Goal: Find specific page/section: Find specific page/section

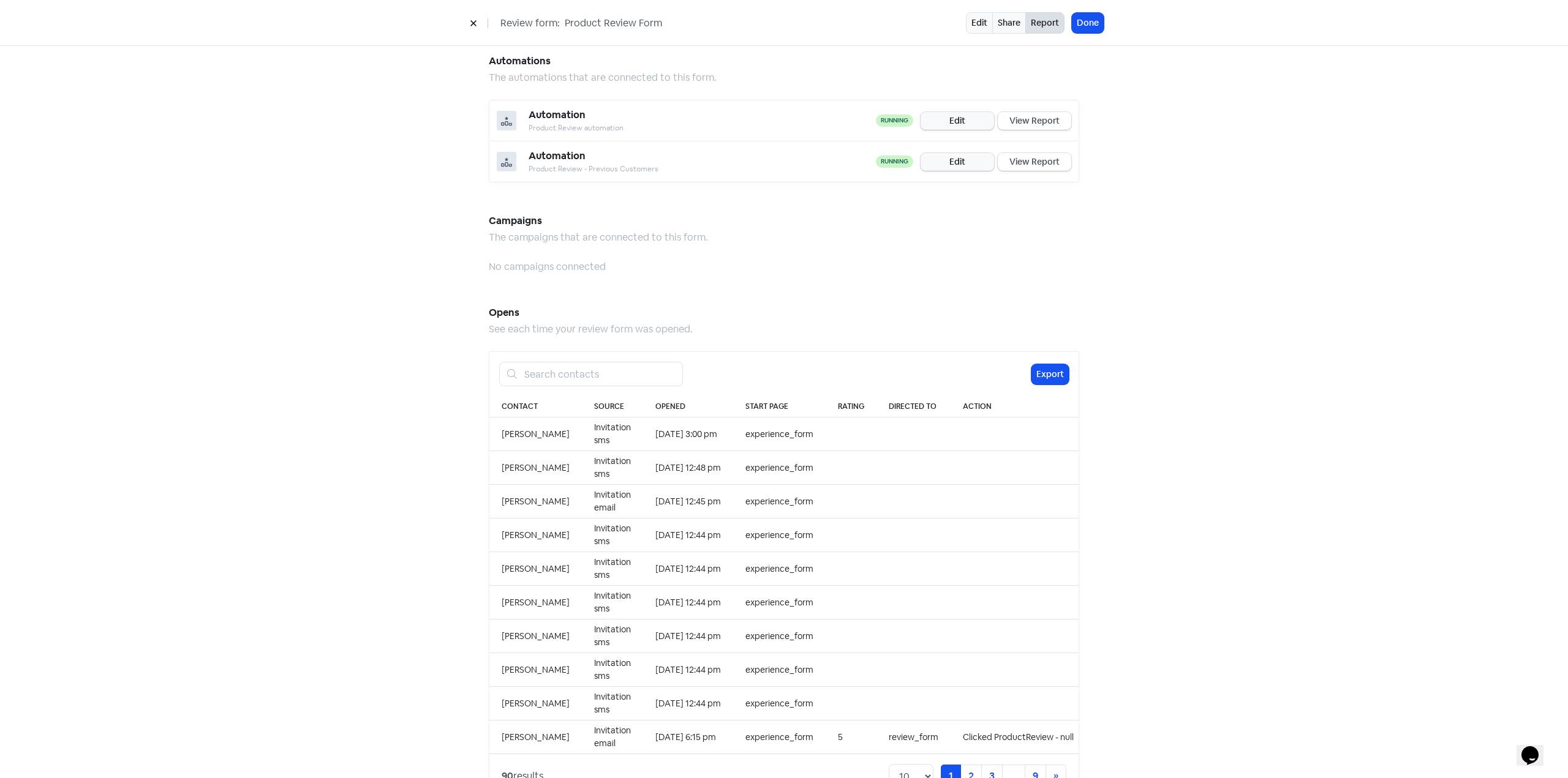
scroll to position [924, 0]
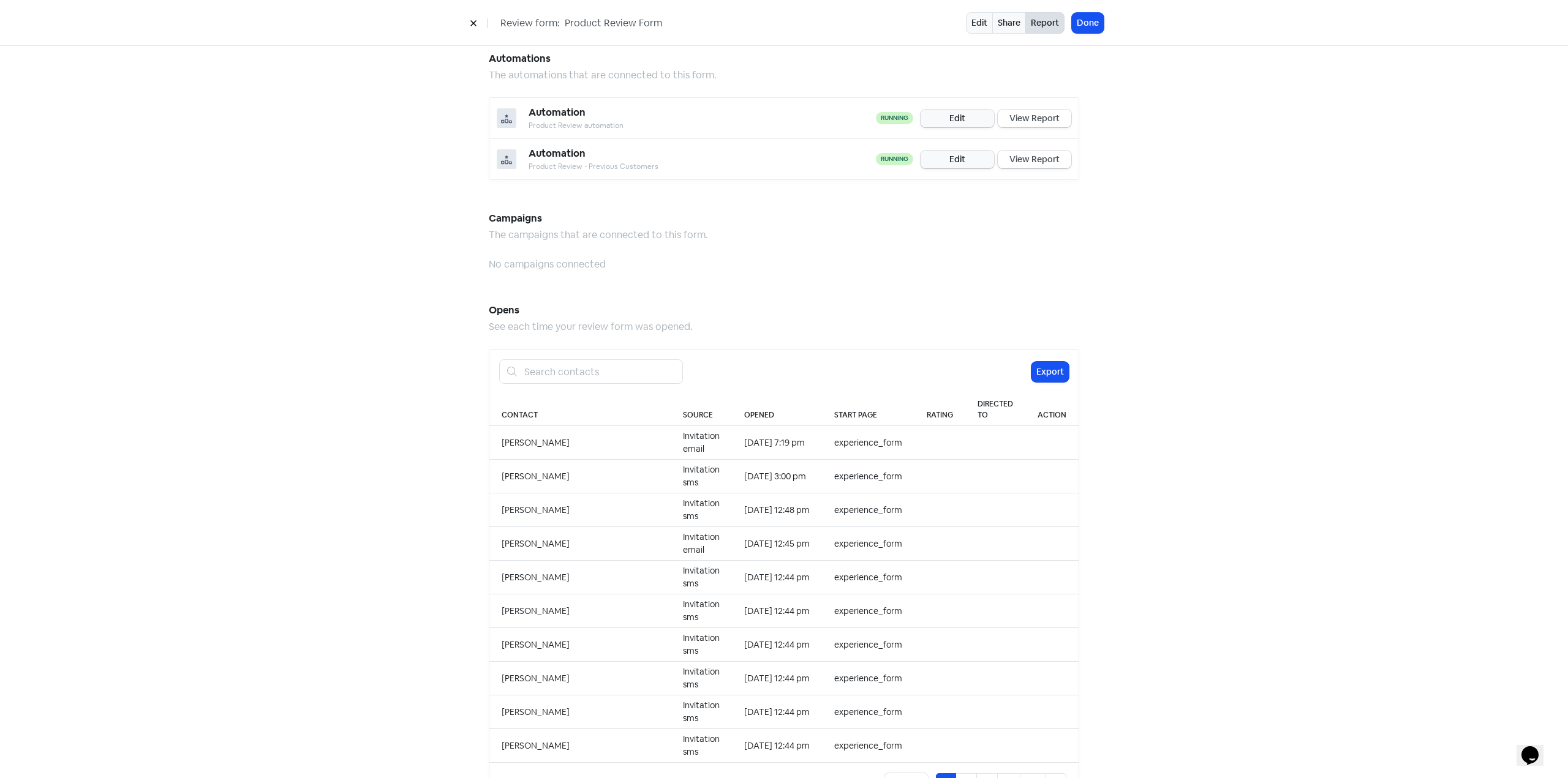
scroll to position [935, 0]
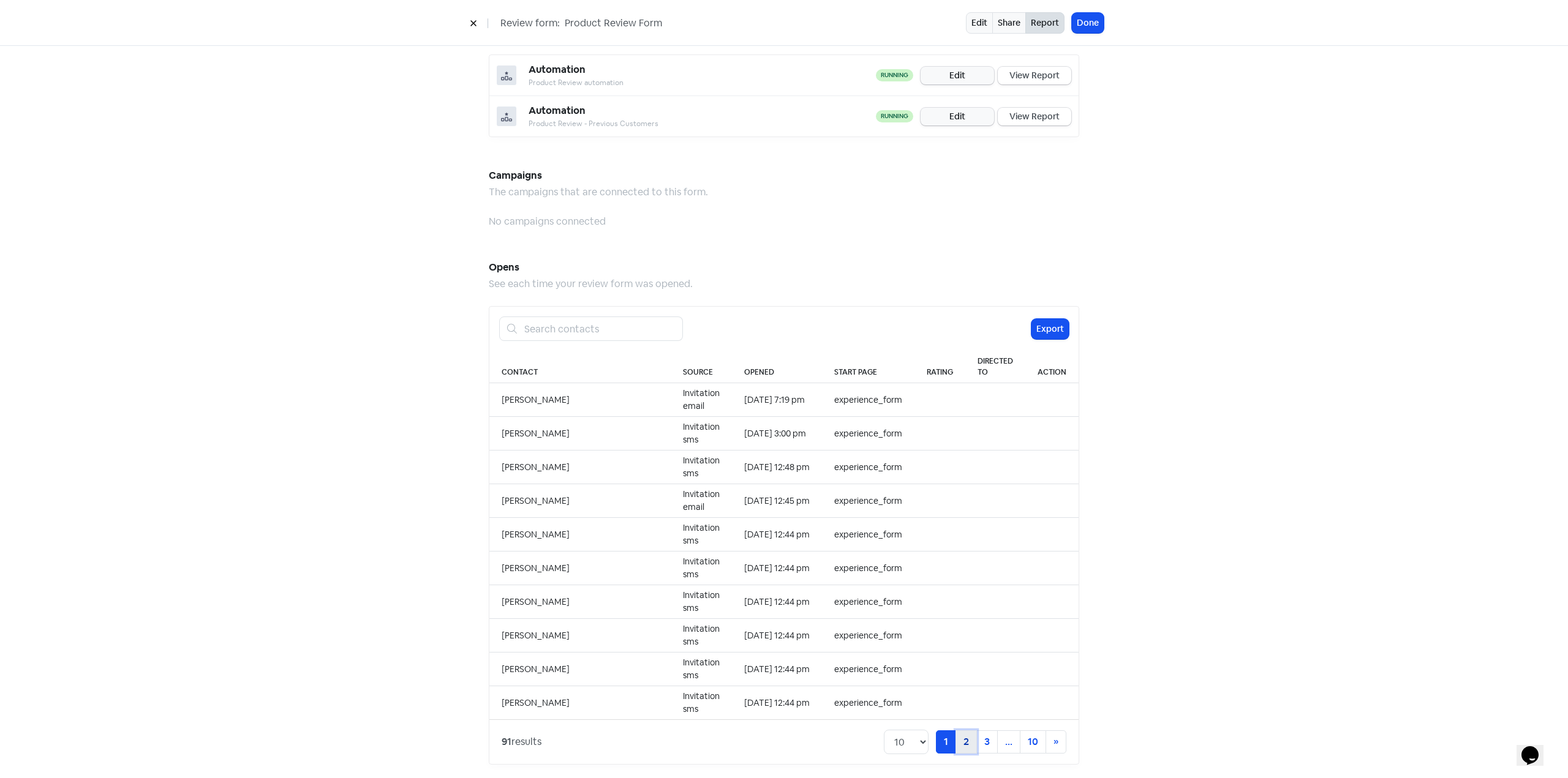
click at [964, 731] on link "2" at bounding box center [966, 742] width 21 height 23
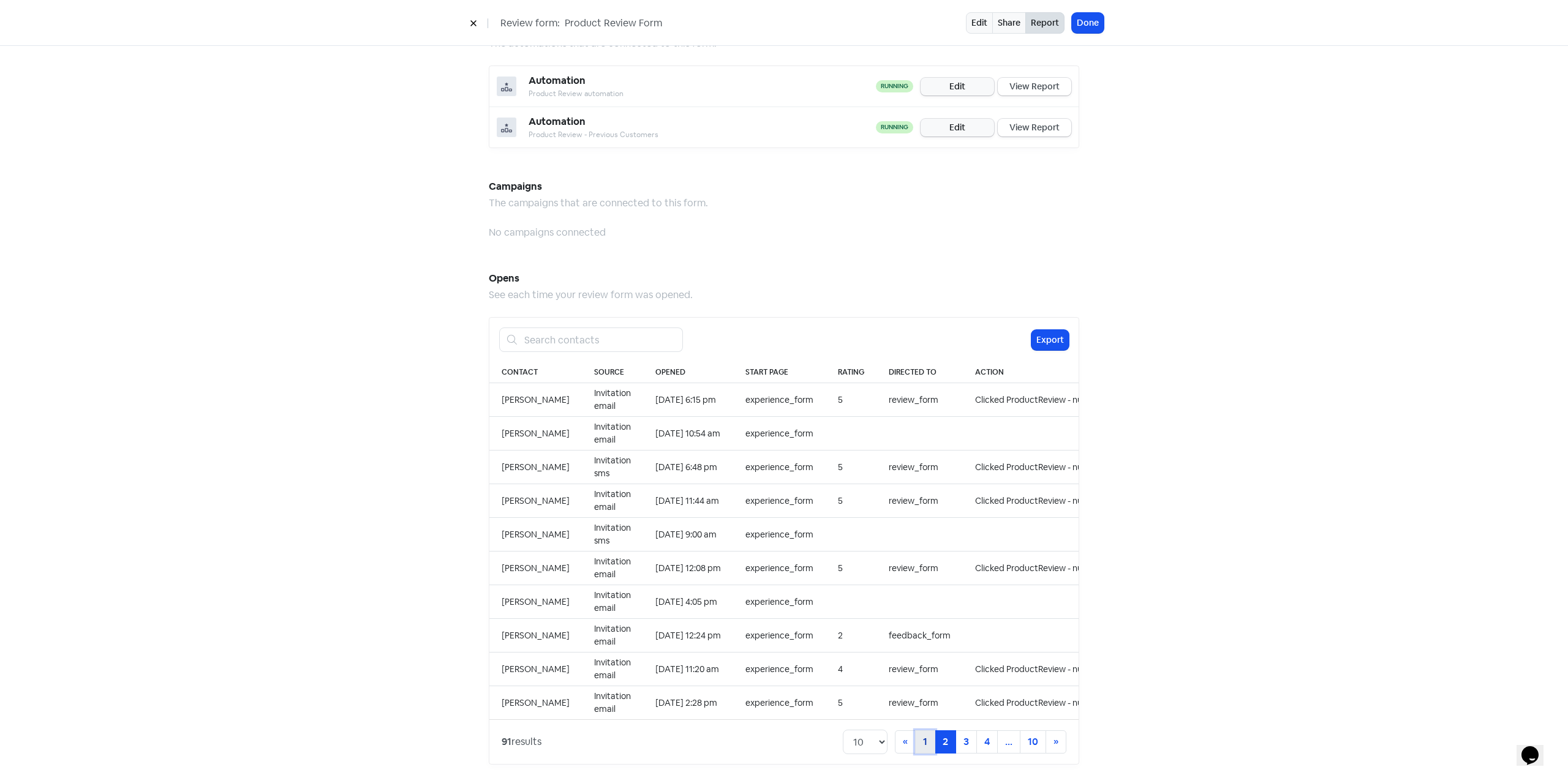
click at [920, 730] on link "1" at bounding box center [925, 742] width 20 height 23
